Goal: Check status: Check status

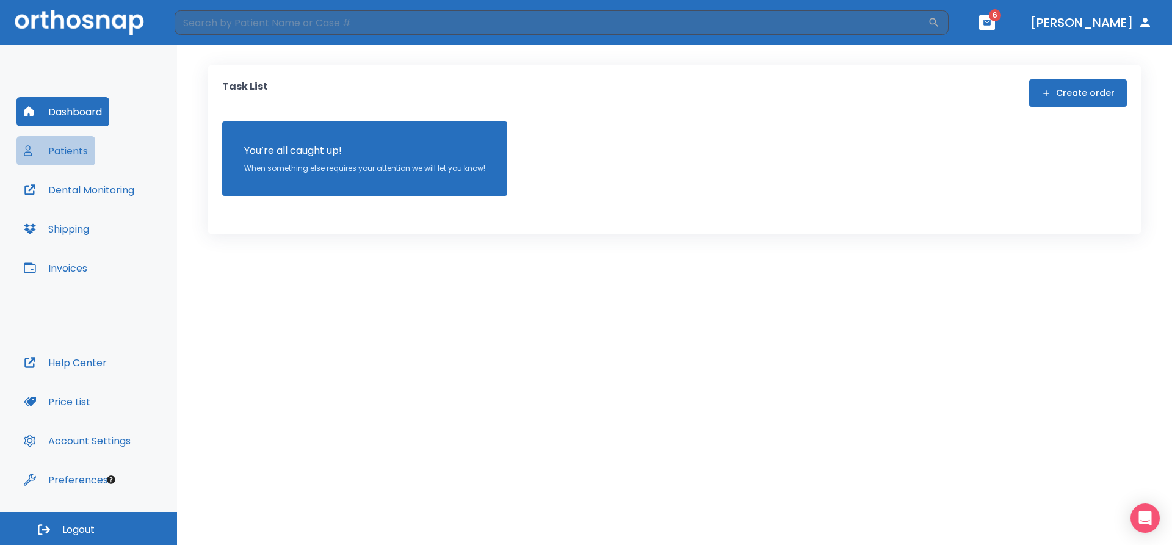
click at [70, 150] on button "Patients" at bounding box center [55, 150] width 79 height 29
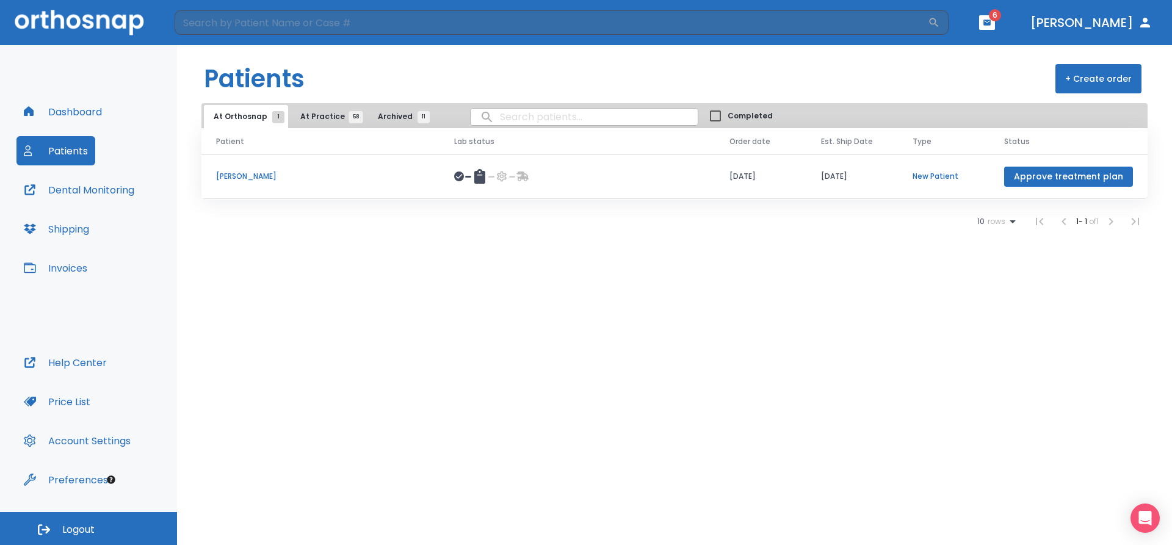
click at [543, 122] on input "search" at bounding box center [584, 117] width 227 height 24
type input "becca"
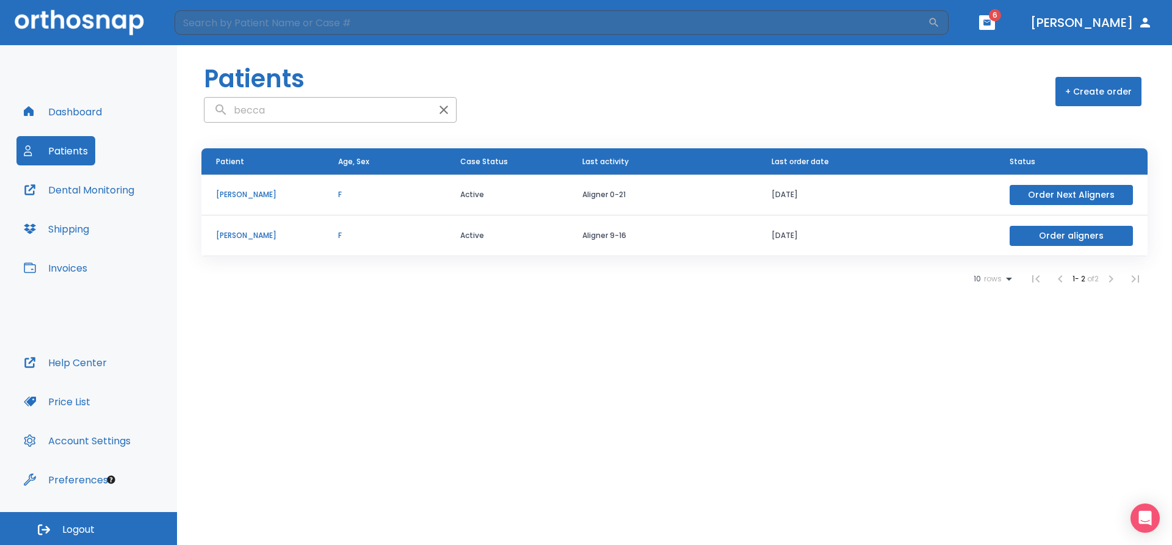
click at [265, 195] on p "[PERSON_NAME]" at bounding box center [262, 194] width 93 height 11
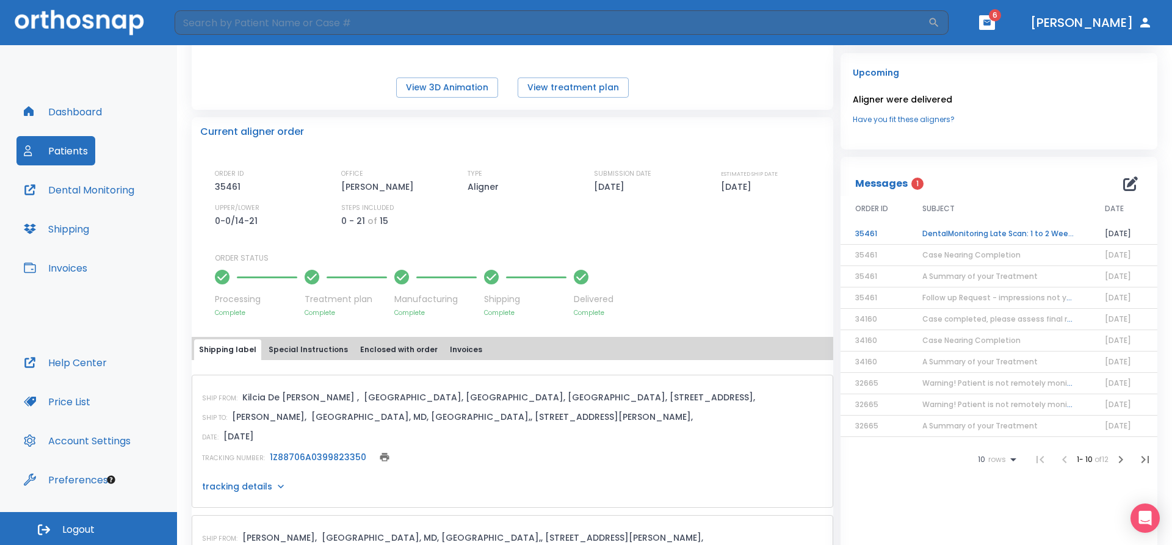
scroll to position [253, 0]
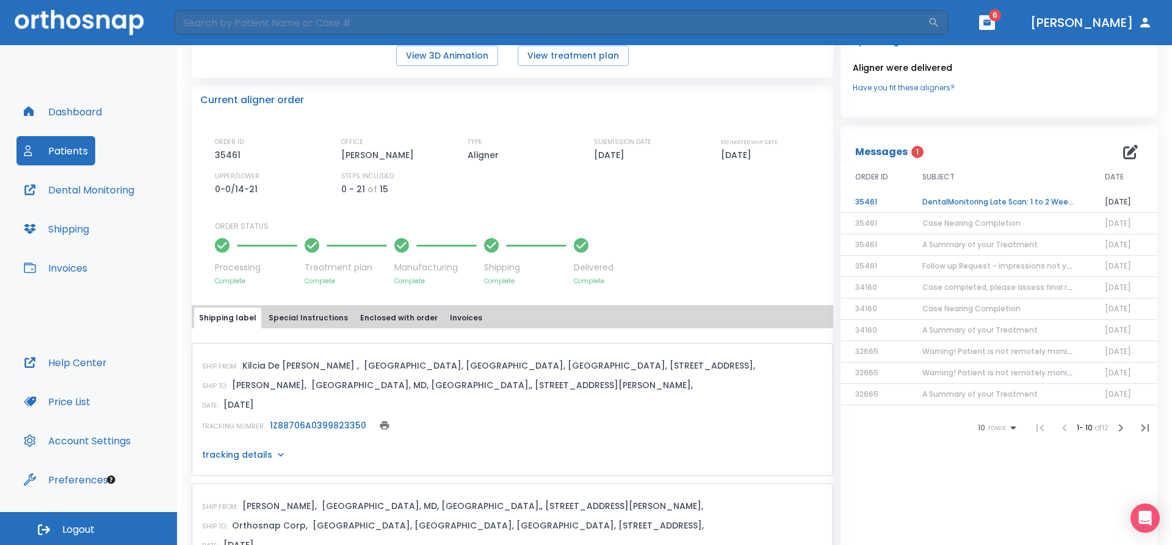
click at [975, 226] on span "Case Nearing Completion" at bounding box center [972, 223] width 98 height 10
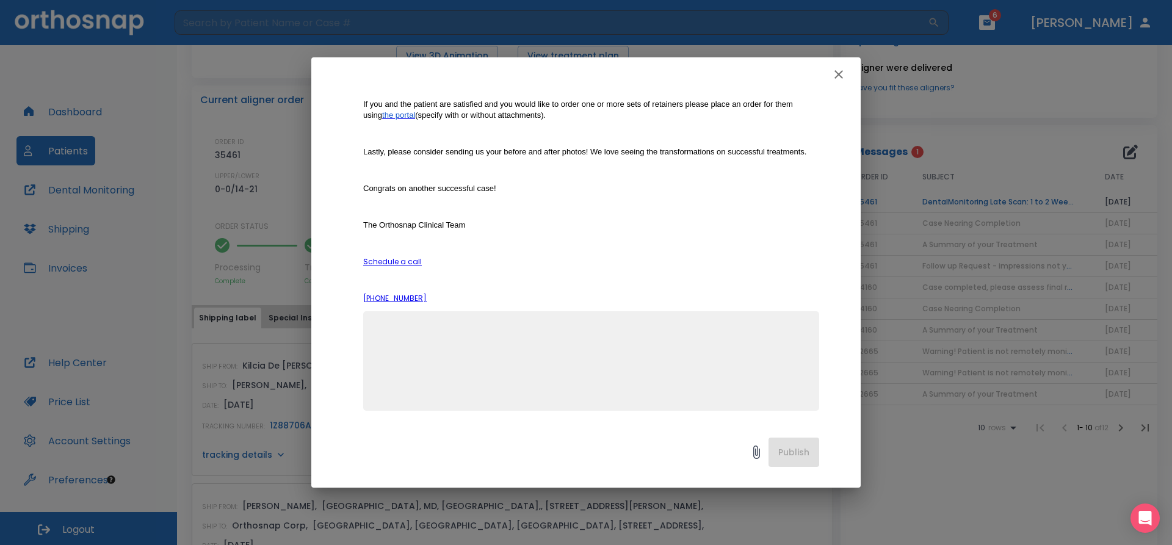
scroll to position [0, 0]
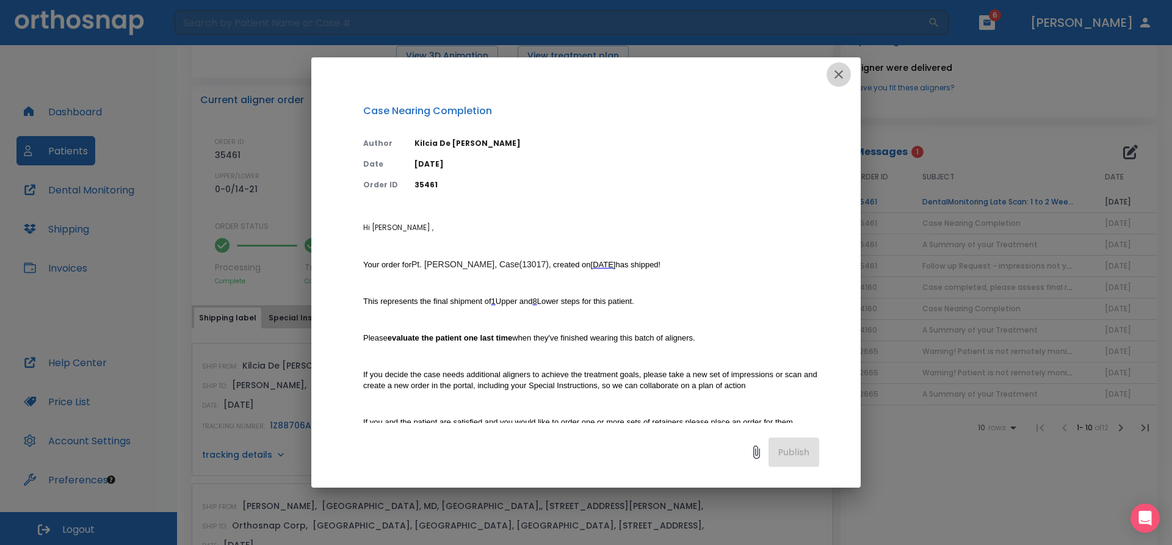
click at [843, 75] on icon "button" at bounding box center [839, 74] width 15 height 15
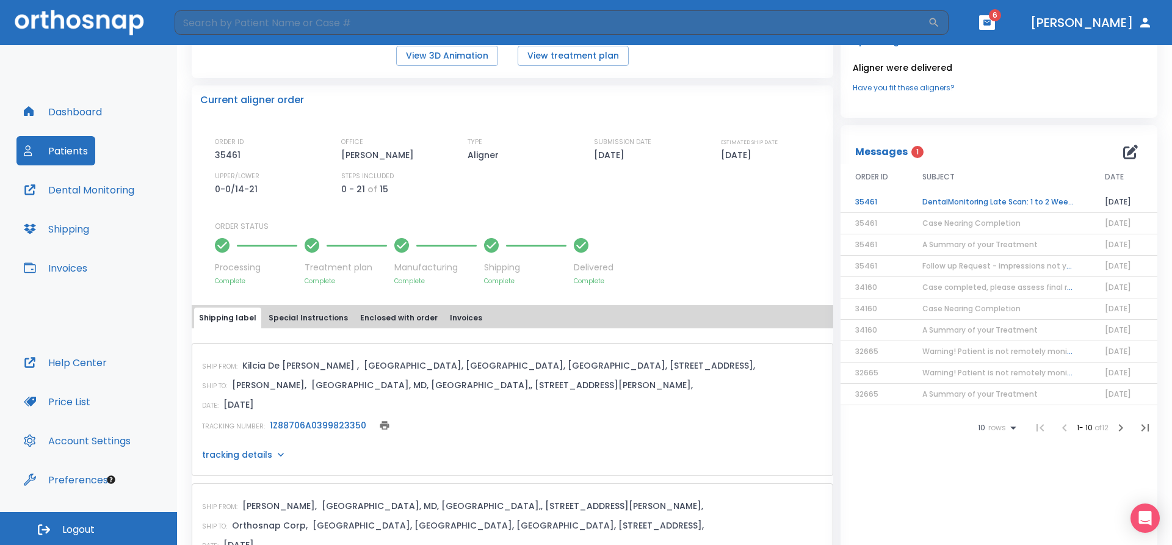
click at [93, 192] on button "Dental Monitoring" at bounding box center [78, 189] width 125 height 29
